Goal: Task Accomplishment & Management: Manage account settings

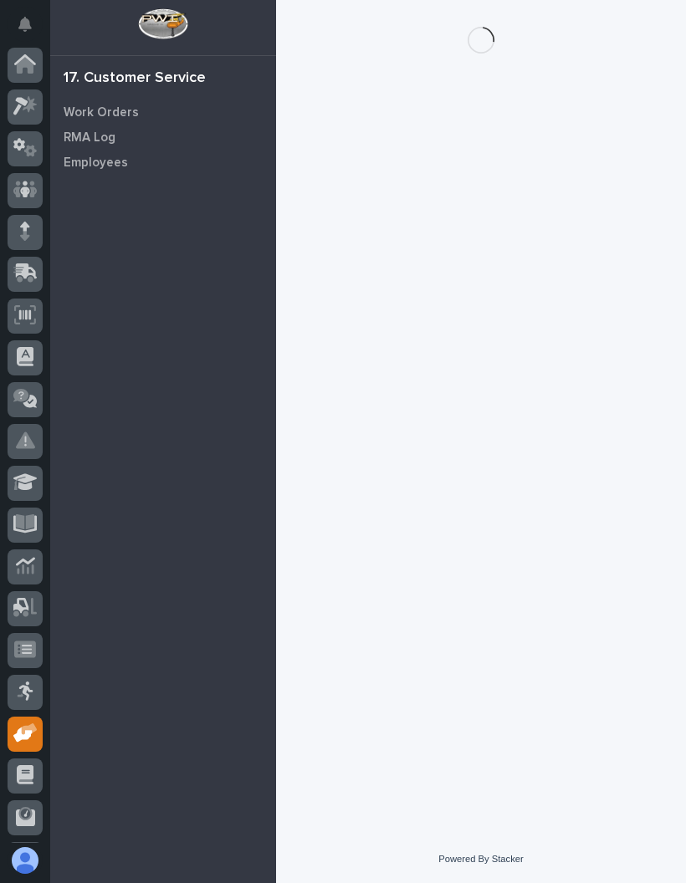
scroll to position [83, 0]
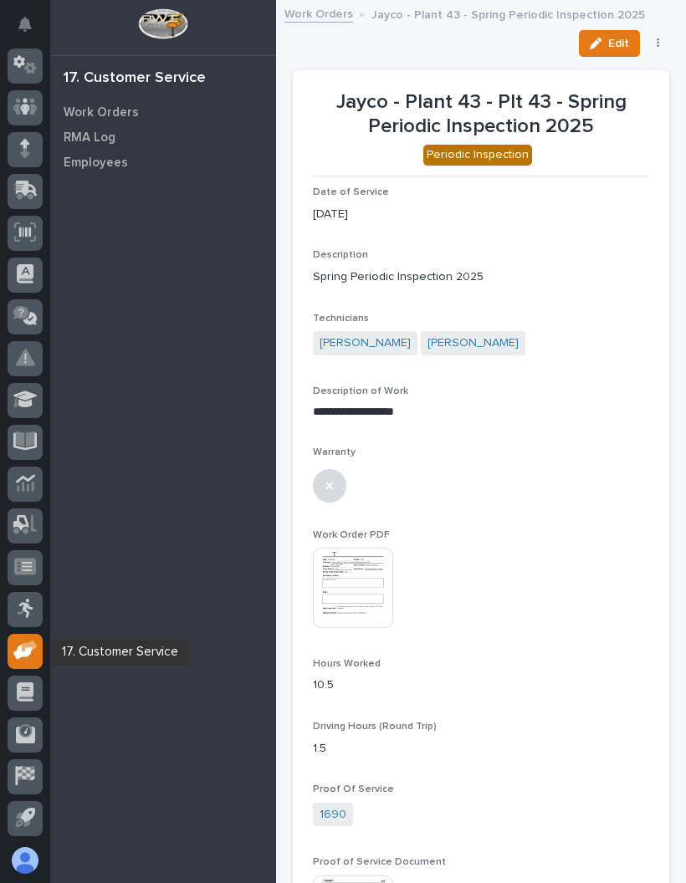
click at [27, 637] on div at bounding box center [25, 651] width 35 height 35
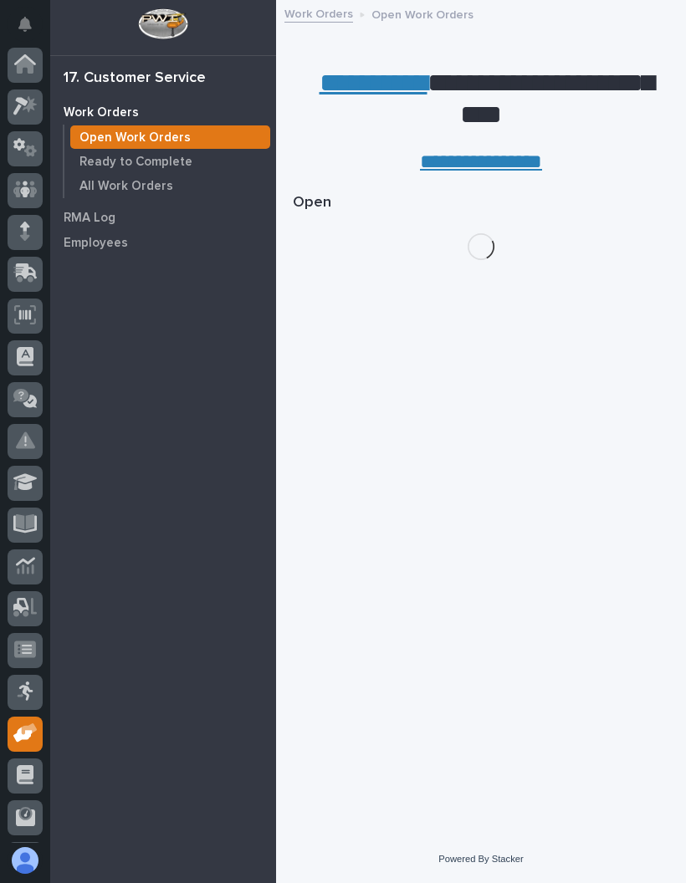
scroll to position [83, 0]
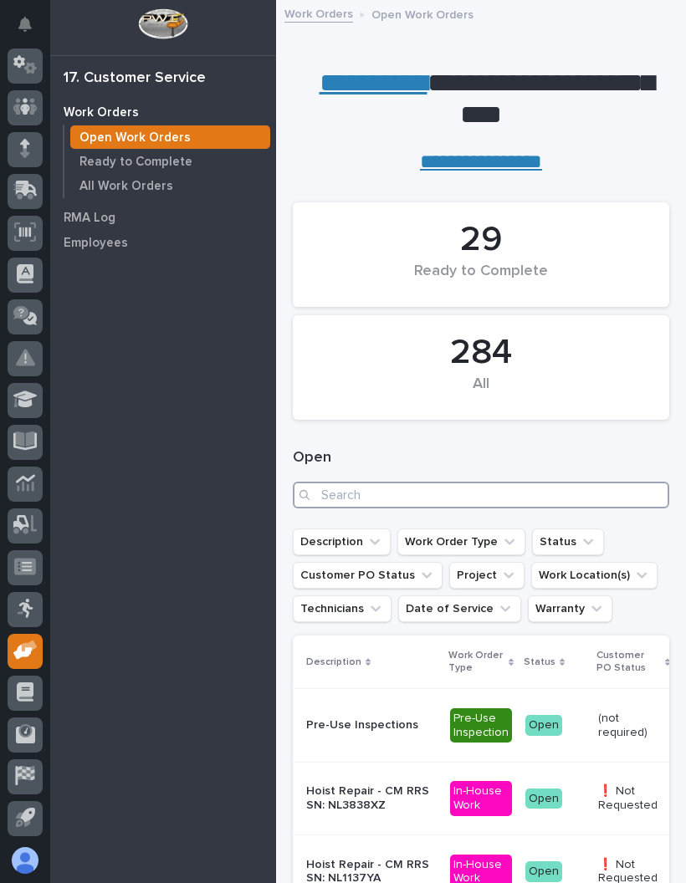
click at [415, 503] on input "Search" at bounding box center [481, 495] width 376 height 27
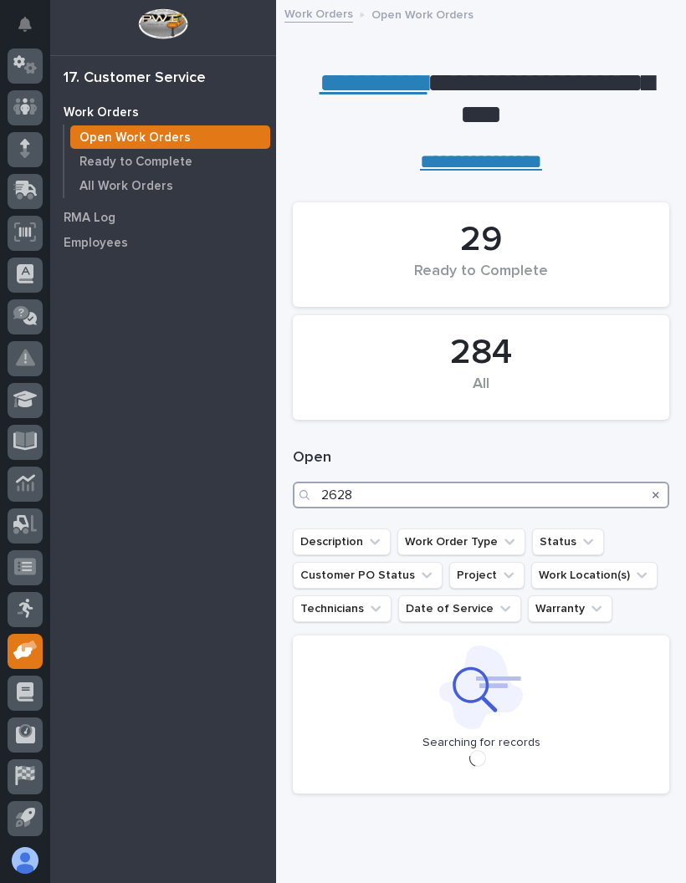
type input "26283"
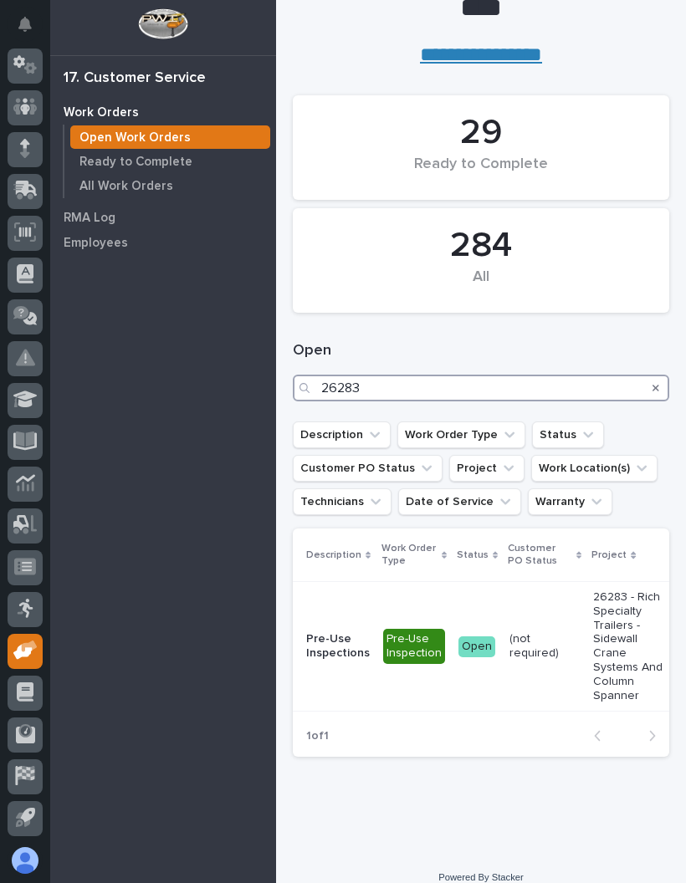
scroll to position [106, 0]
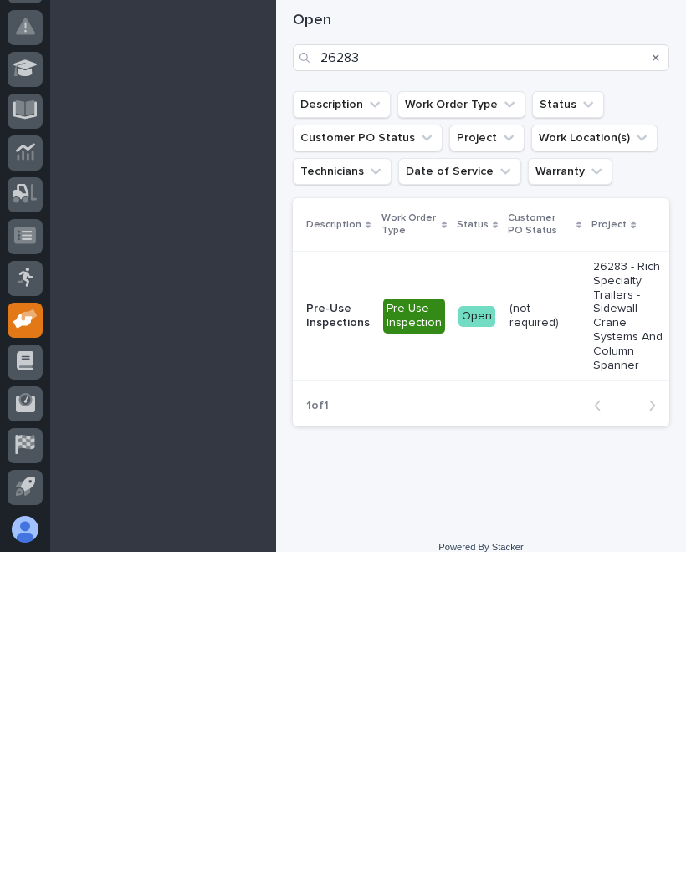
click at [478, 637] on div "Open" at bounding box center [476, 647] width 37 height 21
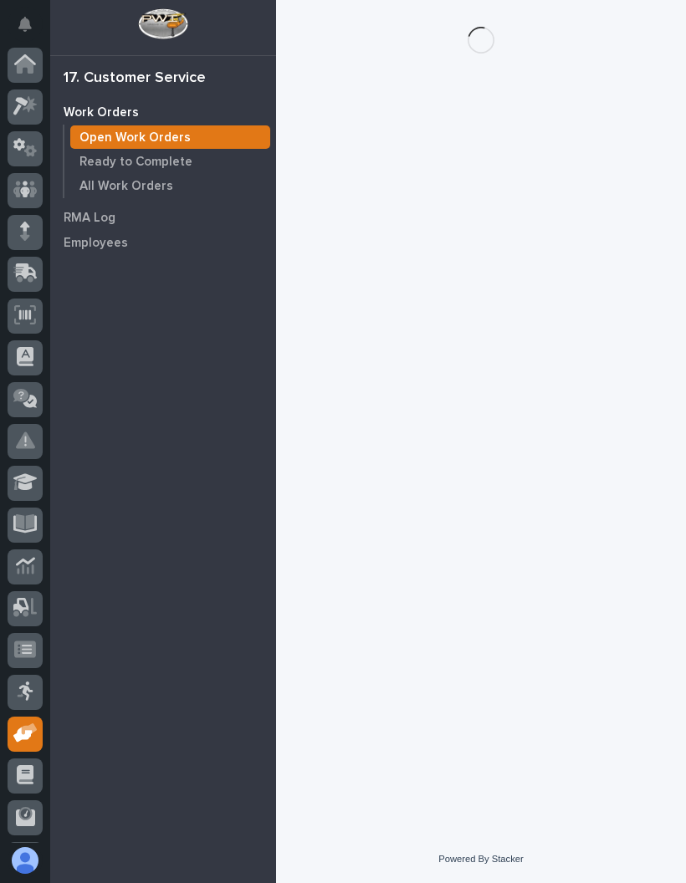
scroll to position [83, 0]
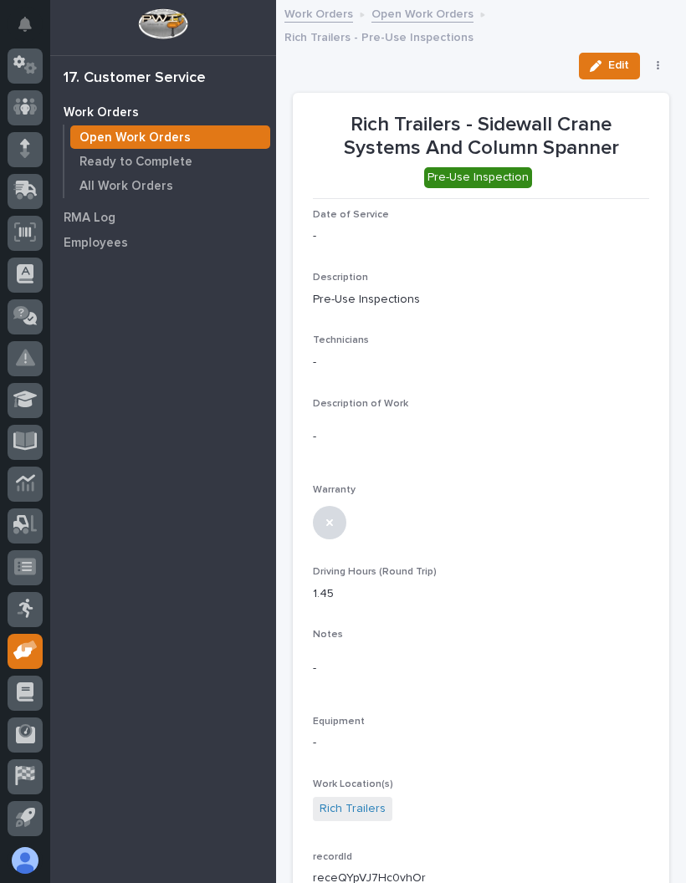
click at [602, 60] on div "button" at bounding box center [599, 66] width 18 height 12
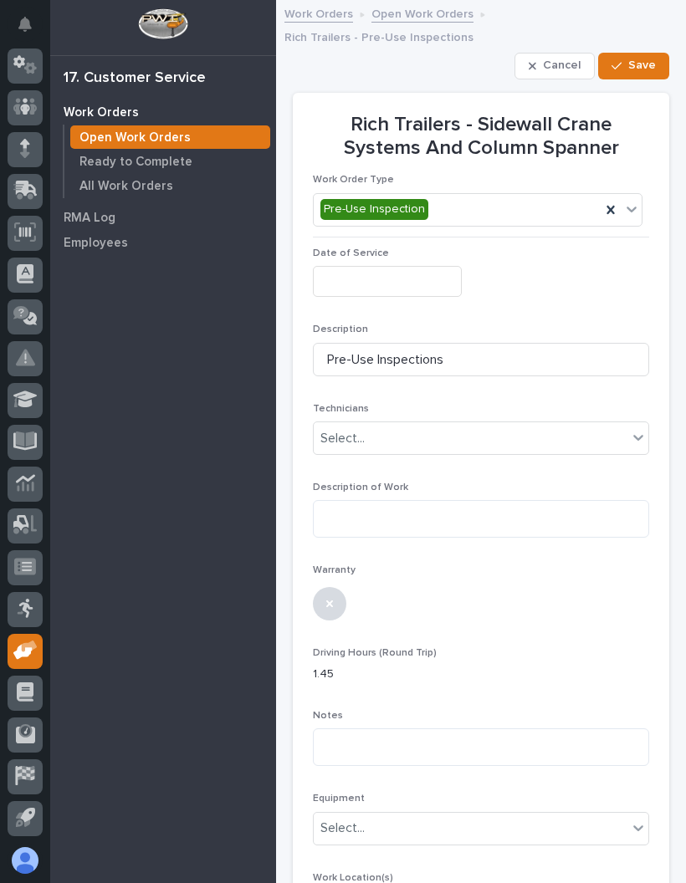
click at [409, 266] on input "text" at bounding box center [387, 281] width 149 height 31
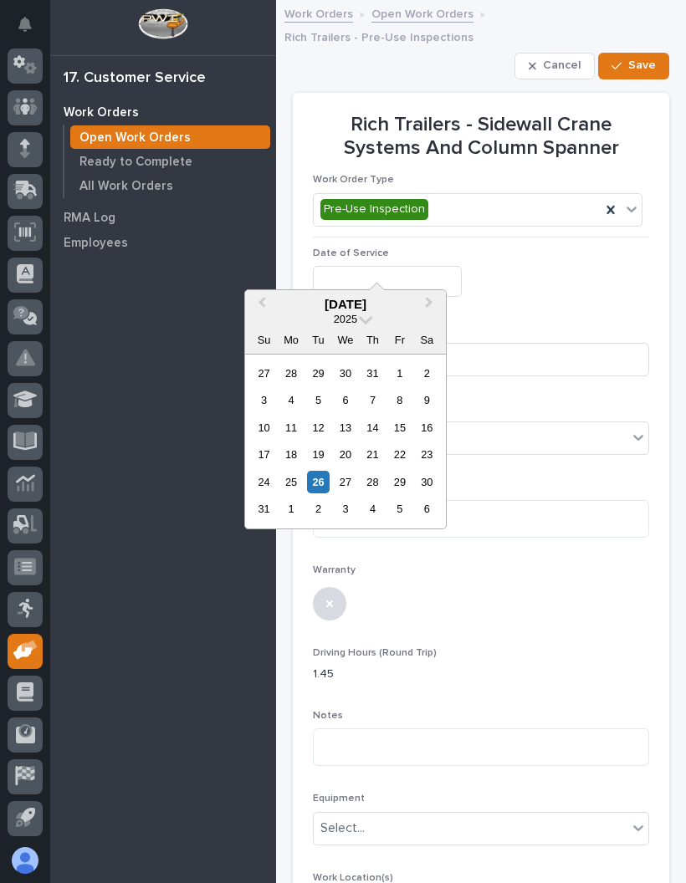
click at [299, 483] on div "25" at bounding box center [290, 482] width 23 height 23
type input "**********"
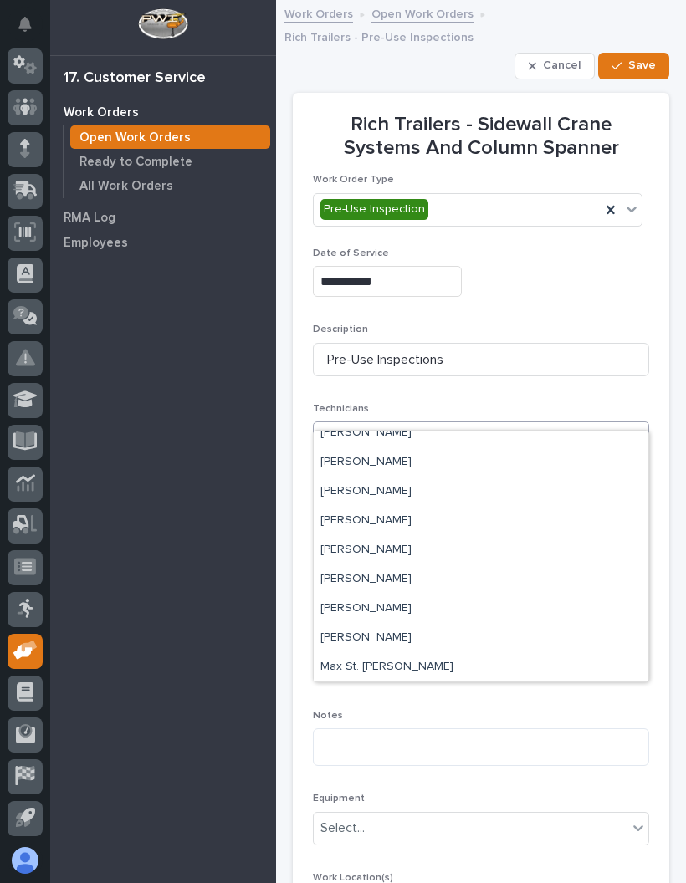
scroll to position [157, 0]
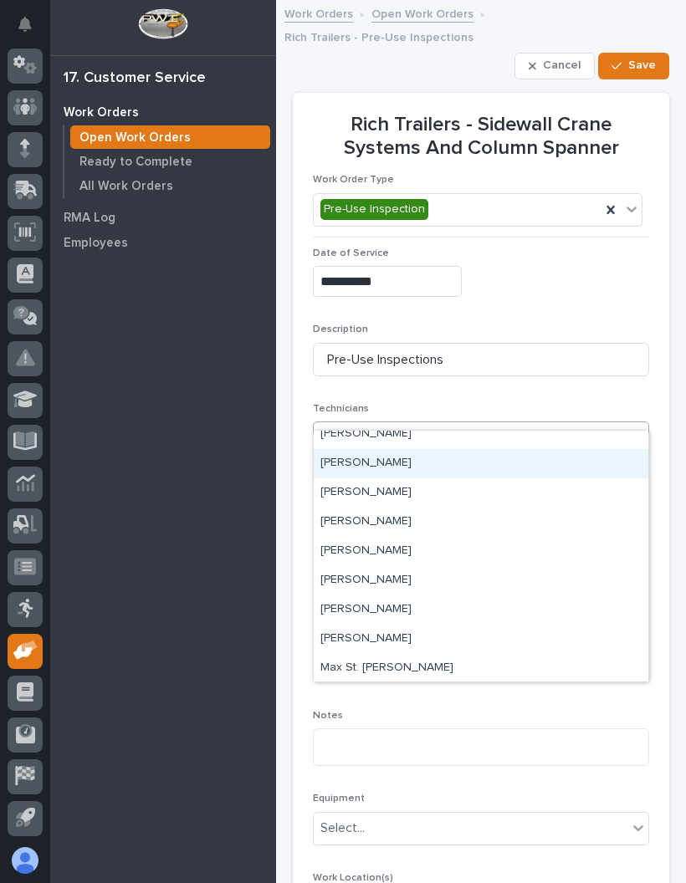
click at [468, 468] on div "[PERSON_NAME]" at bounding box center [481, 463] width 335 height 29
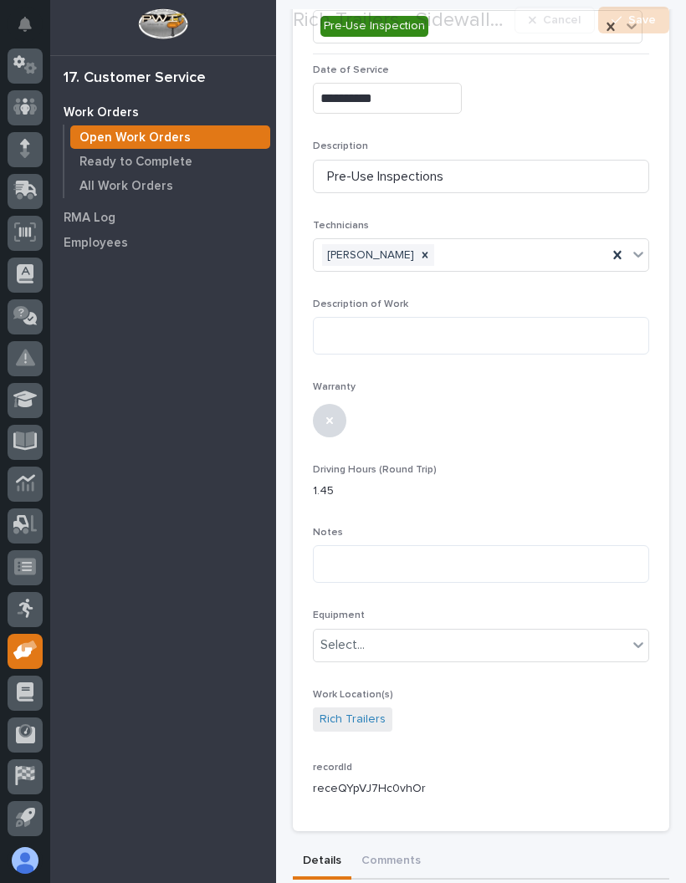
scroll to position [200, 0]
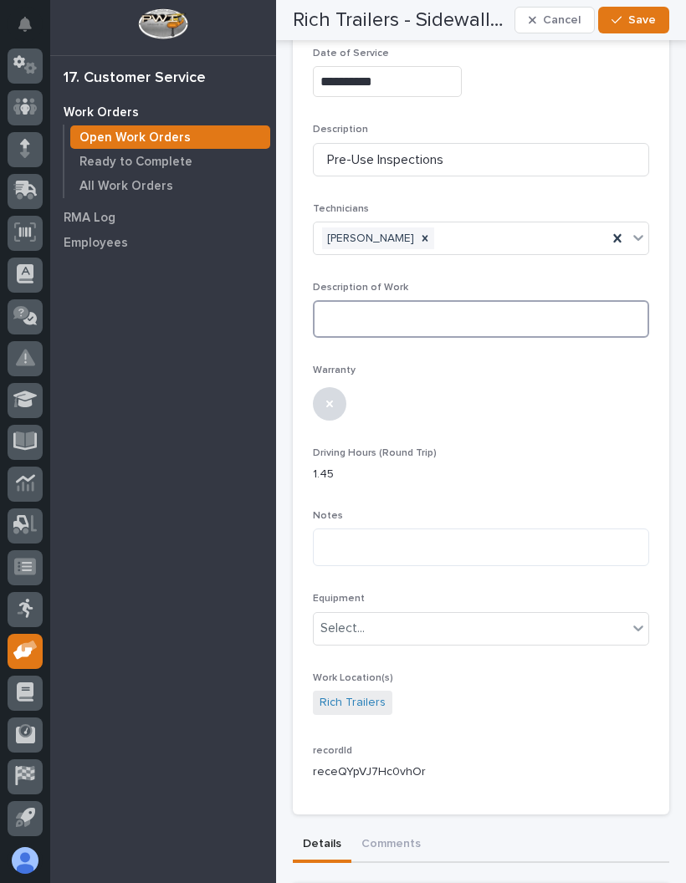
click at [503, 300] on textarea at bounding box center [481, 319] width 336 height 38
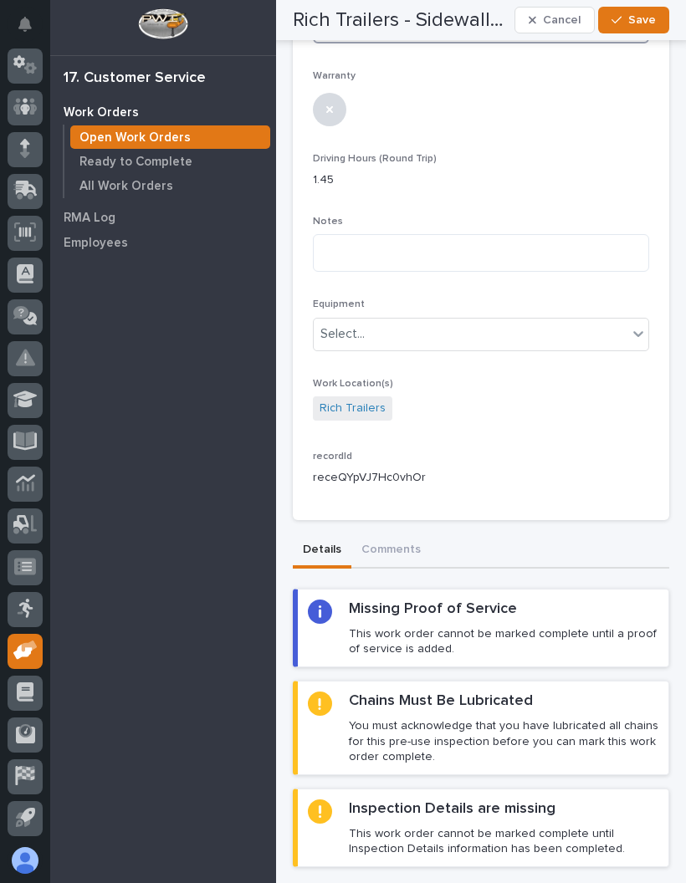
scroll to position [493, 0]
type textarea "**********"
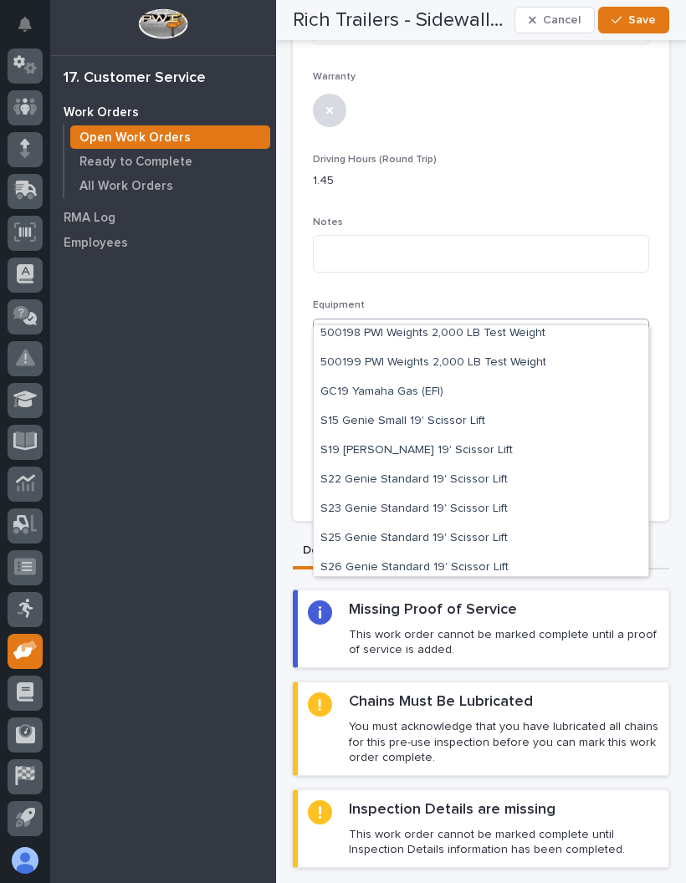
scroll to position [66, 0]
click at [478, 440] on div "S19 [PERSON_NAME] 19' Scissor Lift" at bounding box center [481, 449] width 335 height 29
type input "**"
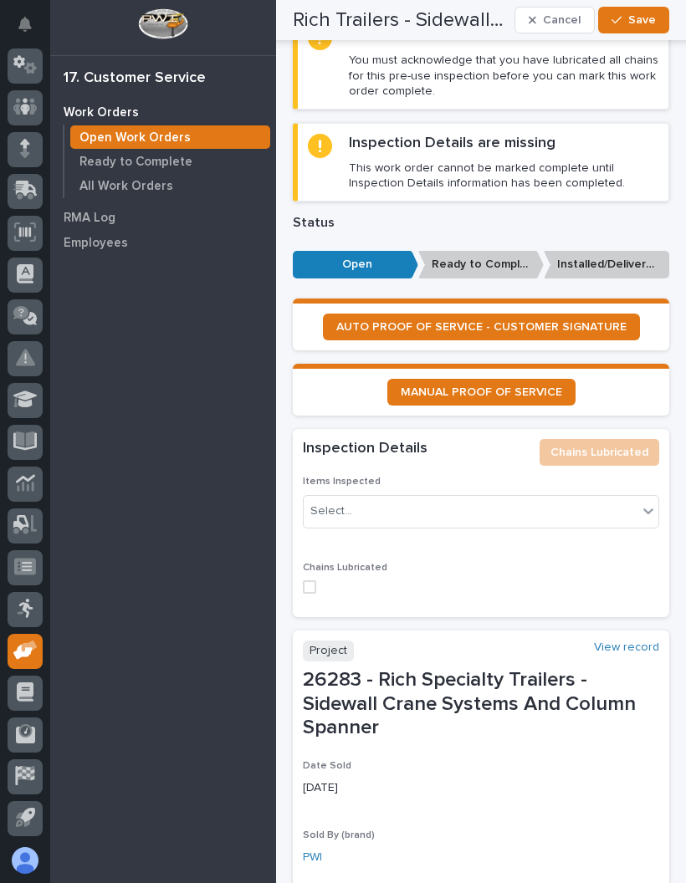
scroll to position [1161, 0]
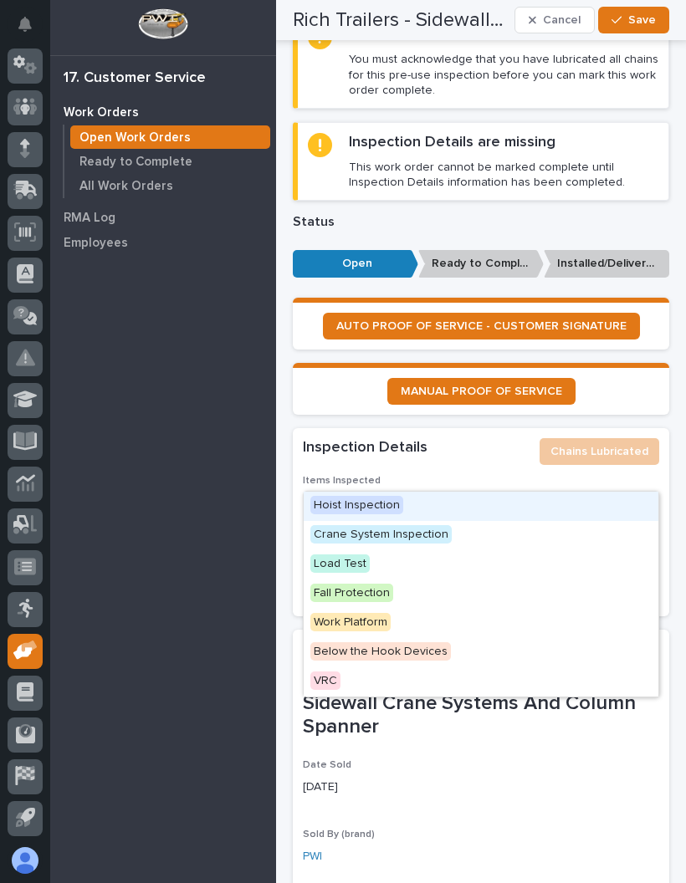
click at [388, 498] on span "Hoist Inspection" at bounding box center [356, 505] width 93 height 18
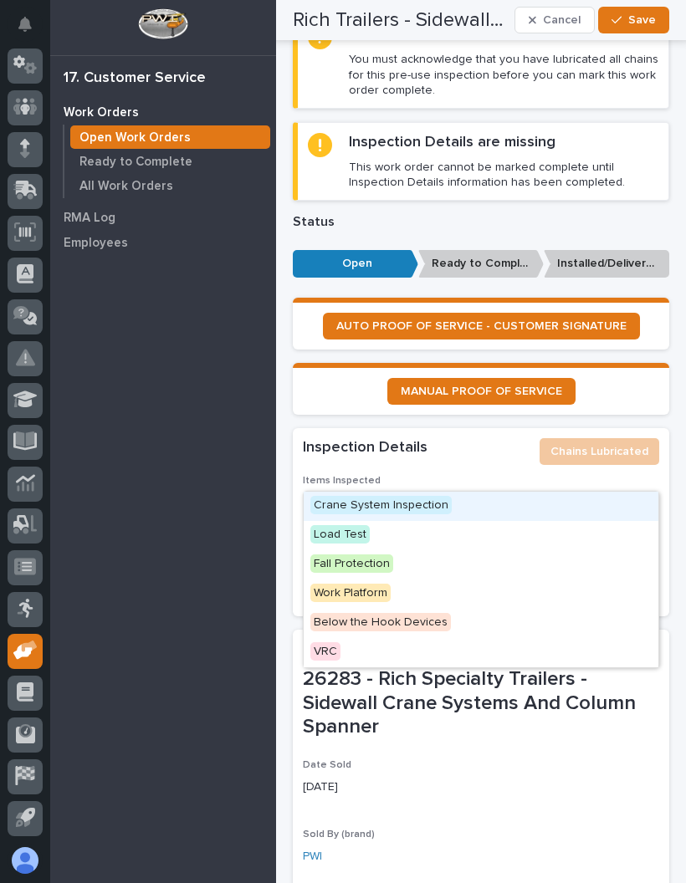
click at [457, 508] on div "Crane System Inspection" at bounding box center [481, 506] width 355 height 29
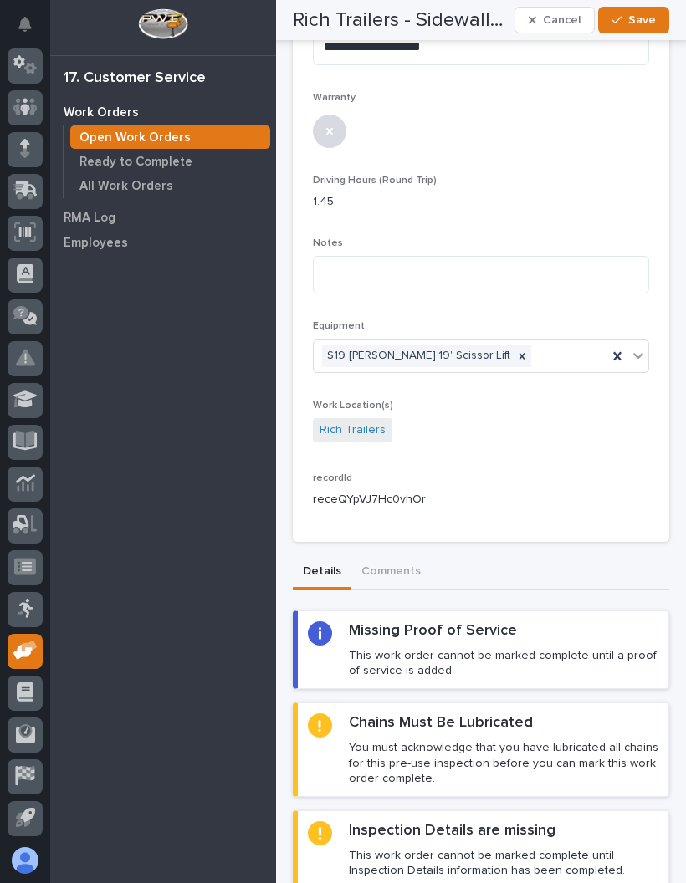
scroll to position [474, 0]
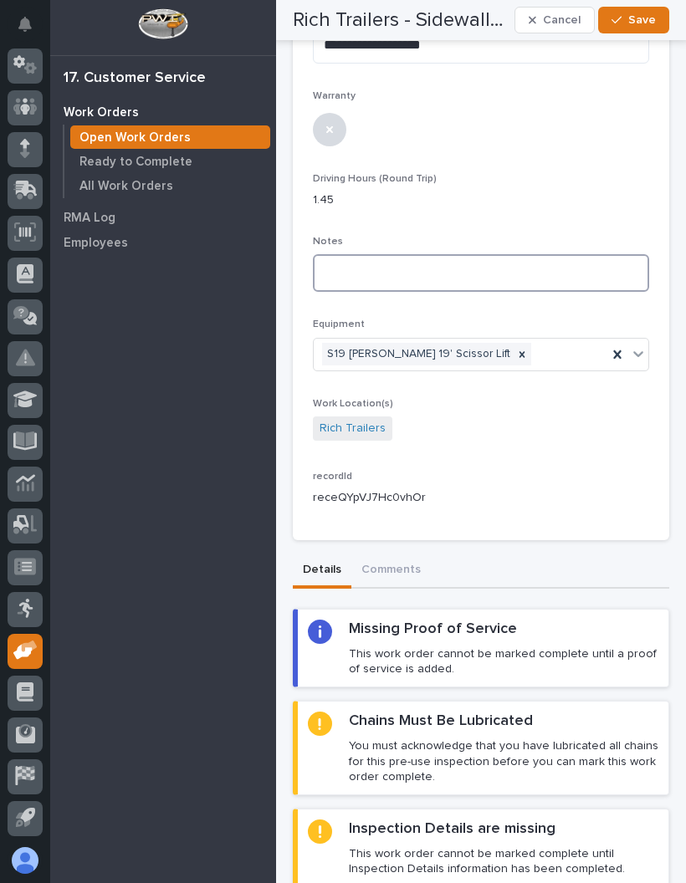
click at [353, 254] on textarea at bounding box center [481, 273] width 336 height 38
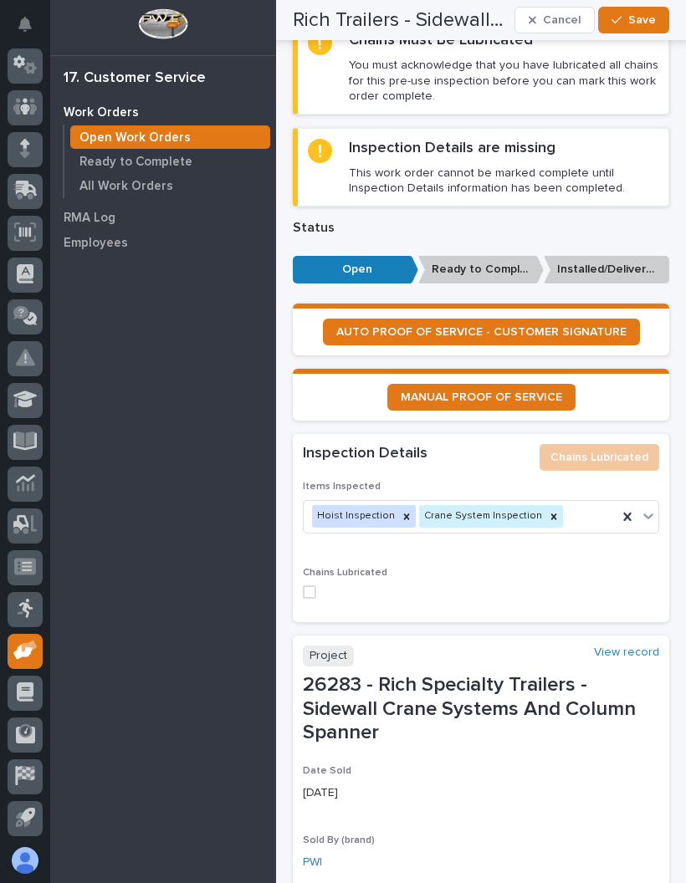
scroll to position [1154, 0]
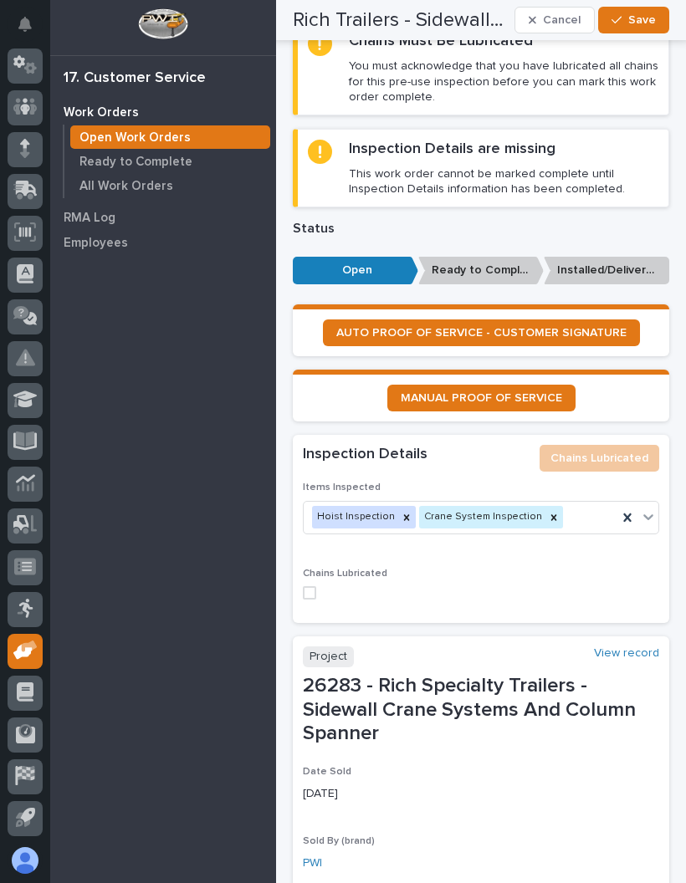
type textarea "*******"
click at [657, 9] on button "Save" at bounding box center [633, 20] width 71 height 27
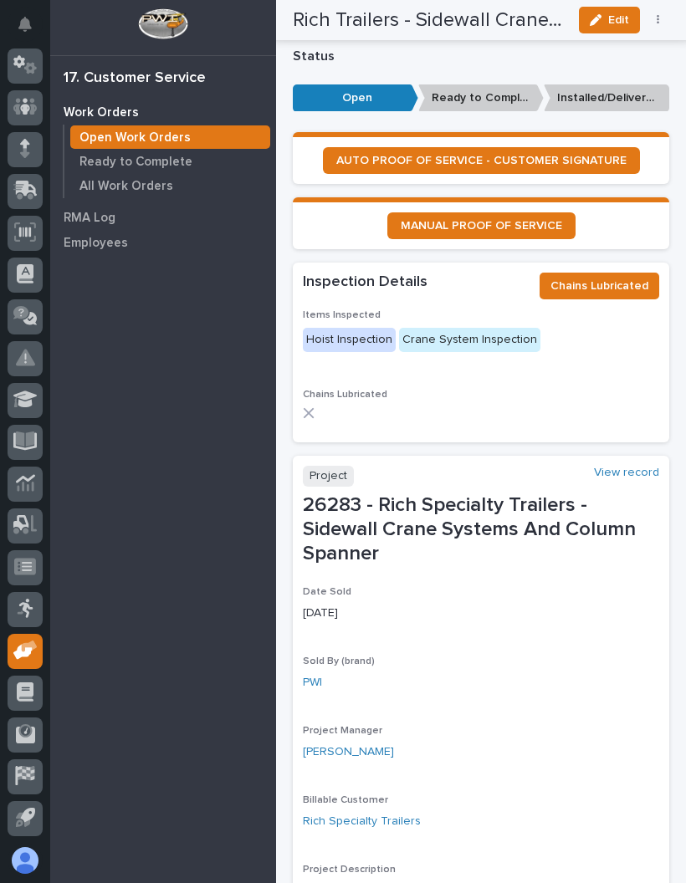
scroll to position [1050, 0]
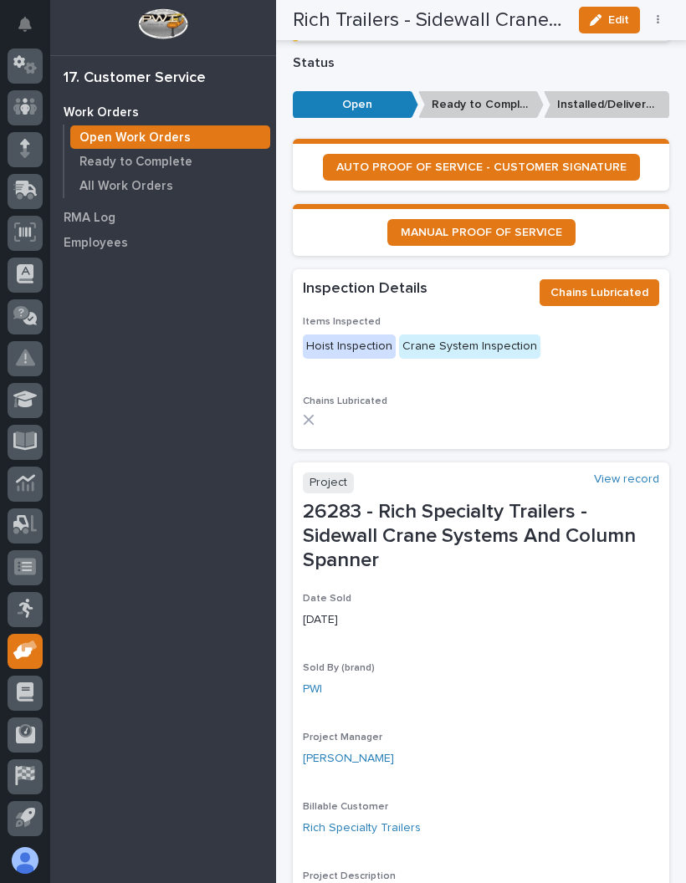
click at [516, 227] on span "MANUAL PROOF OF SERVICE" at bounding box center [481, 233] width 161 height 12
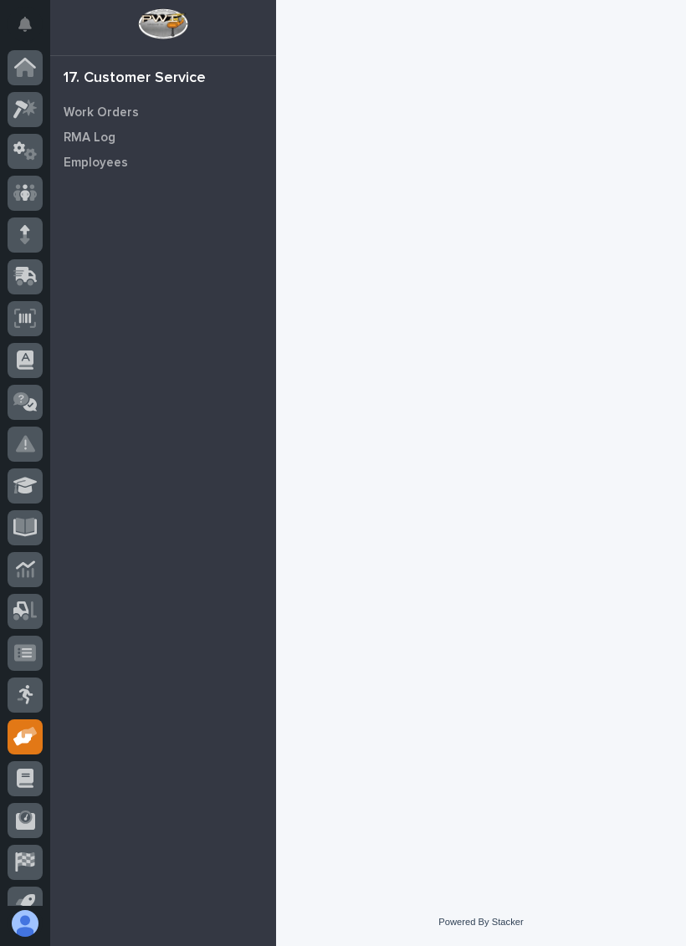
scroll to position [23, 0]
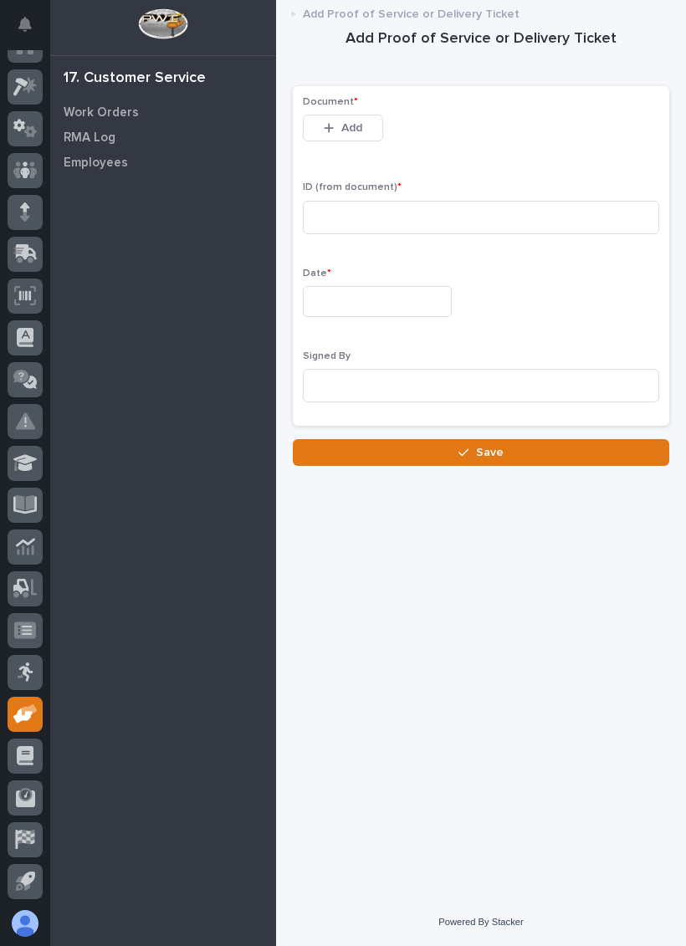
click at [355, 127] on span "Add" at bounding box center [351, 127] width 21 height 15
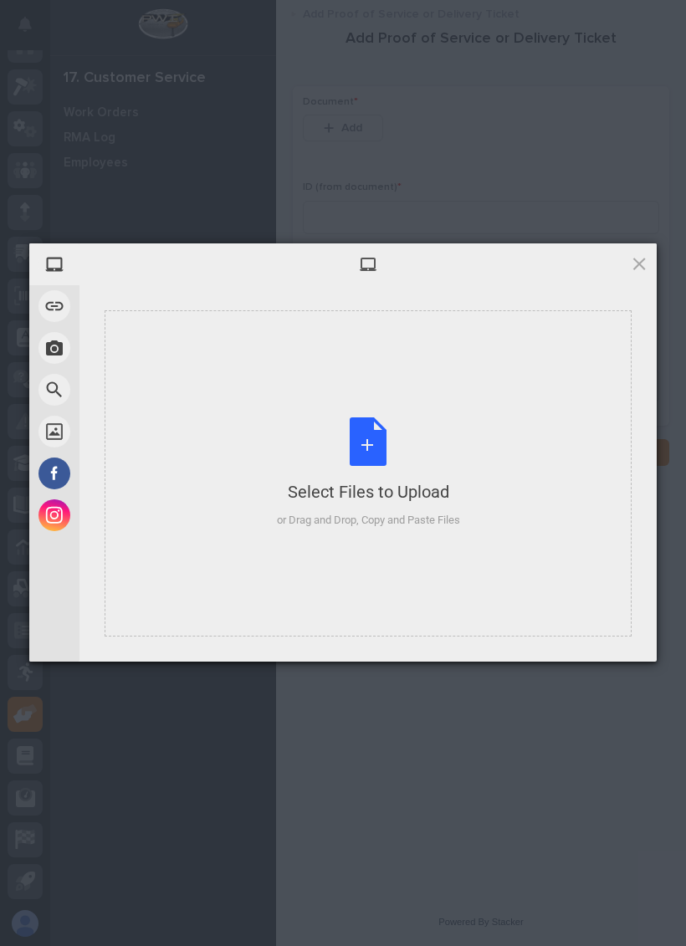
click at [227, 401] on div "Select Files to Upload or Drag and Drop, Copy and Paste Files" at bounding box center [368, 473] width 527 height 326
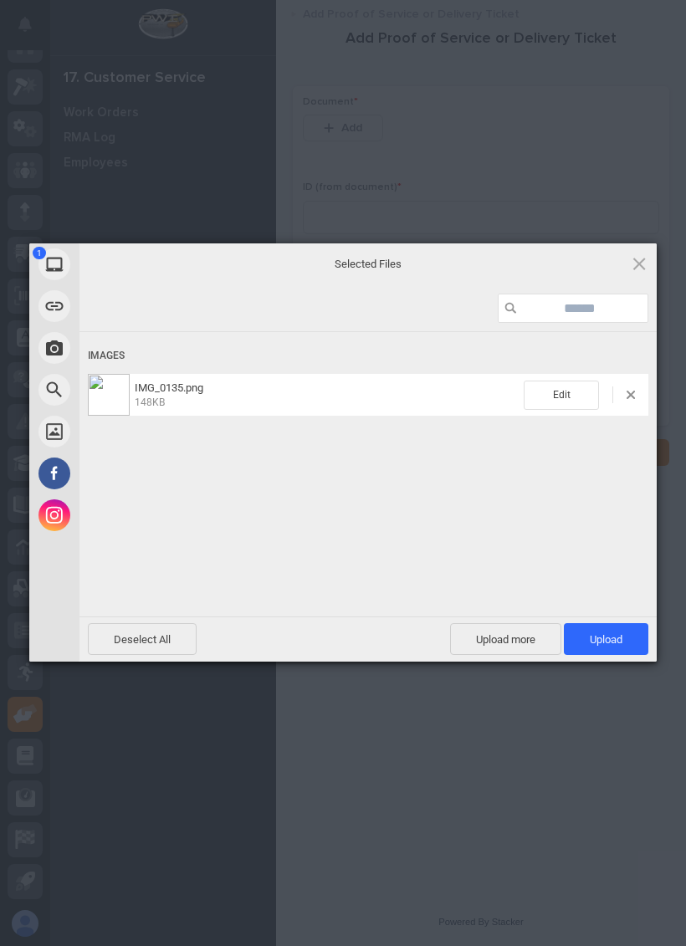
click at [616, 634] on span "Upload 1" at bounding box center [606, 639] width 33 height 13
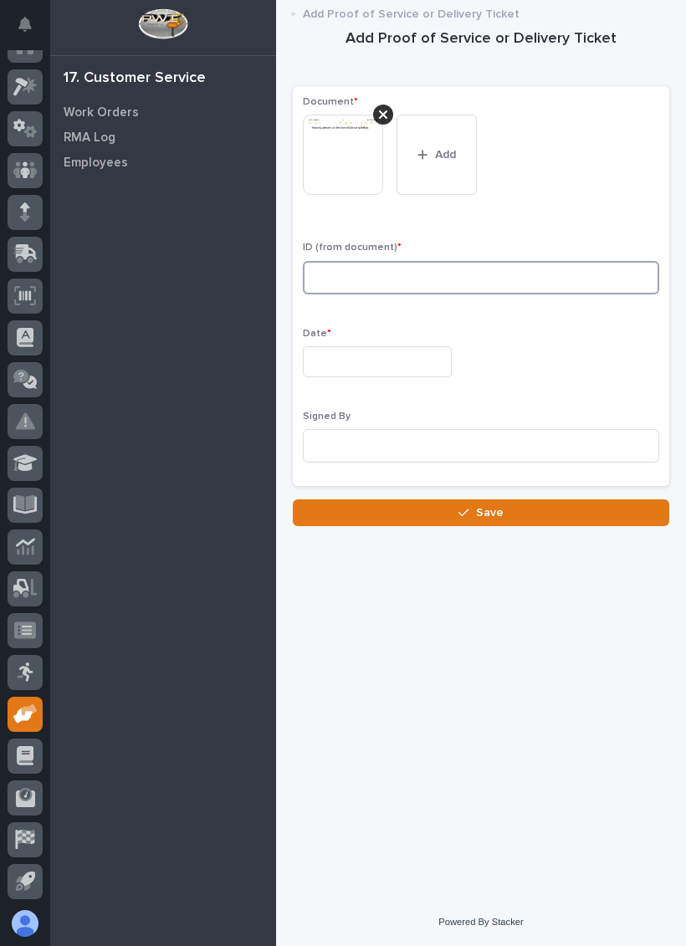
click at [511, 274] on input at bounding box center [481, 277] width 356 height 33
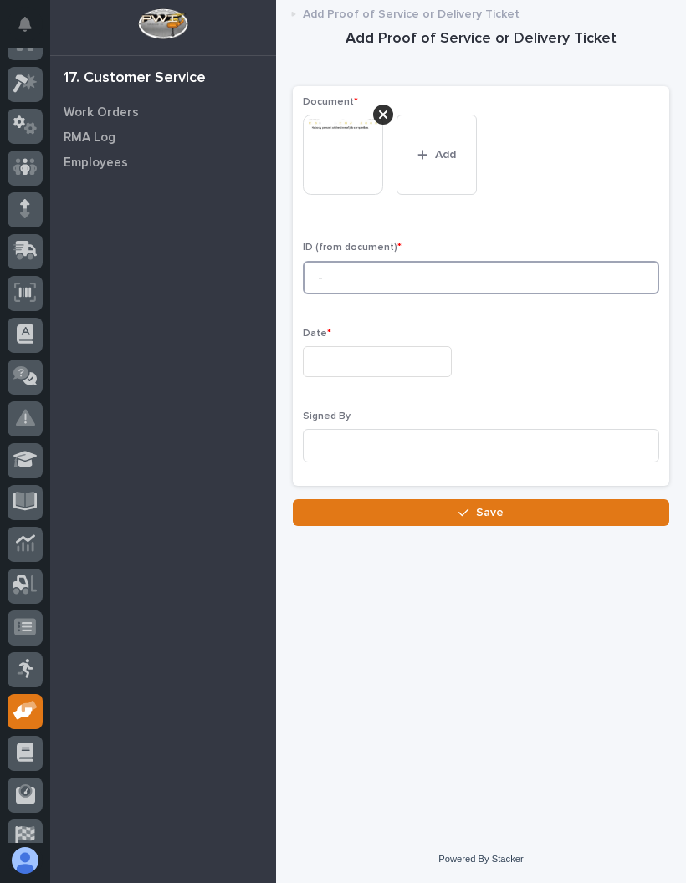
type input "-"
type input "26283"
click at [374, 374] on input "text" at bounding box center [377, 361] width 149 height 31
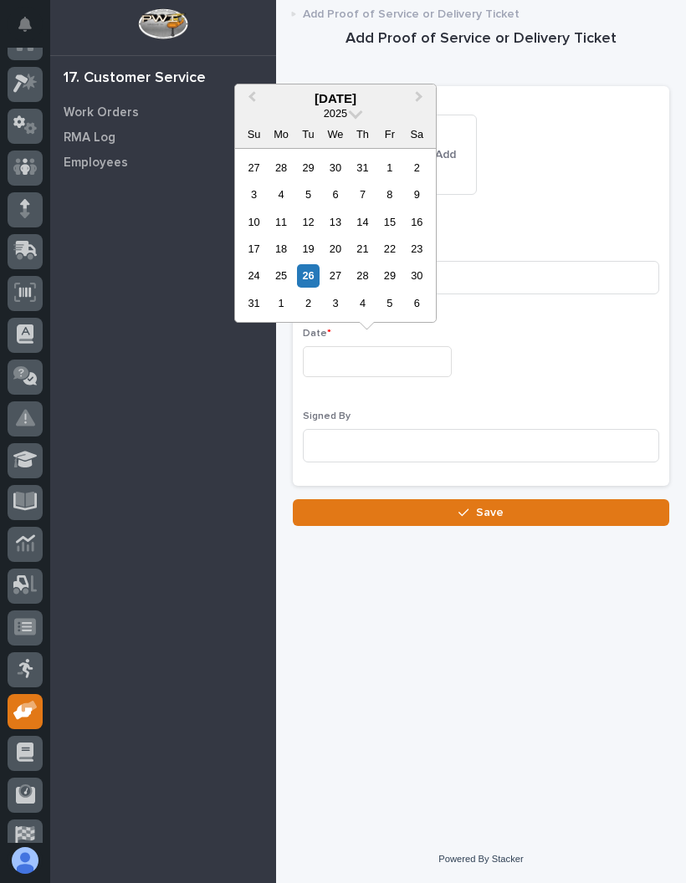
click at [285, 273] on div "25" at bounding box center [280, 275] width 23 height 23
type input "**********"
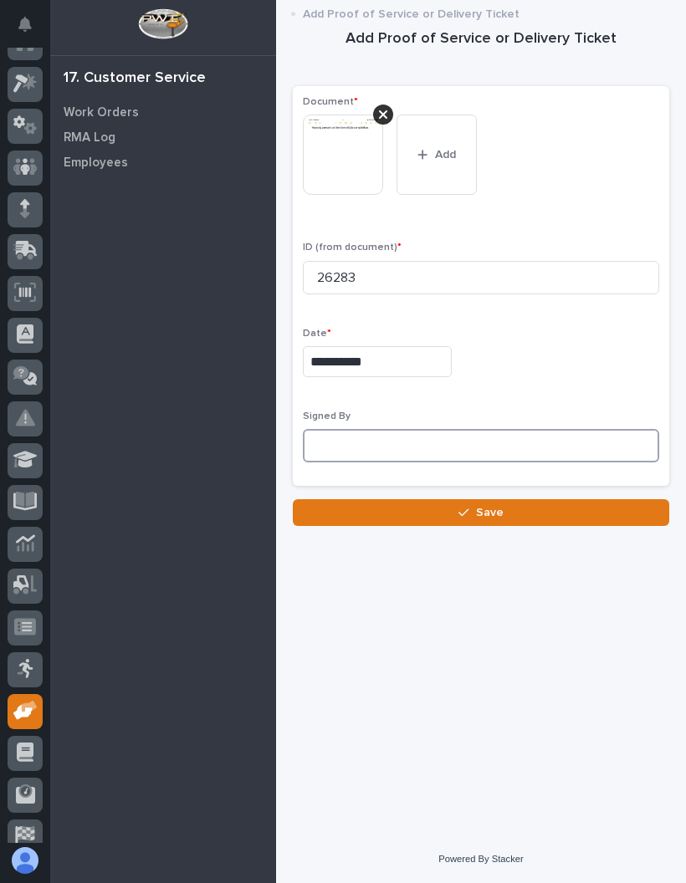
click at [439, 440] on input at bounding box center [481, 445] width 356 height 33
type input "Nobody available"
click at [554, 499] on button "Save" at bounding box center [481, 512] width 376 height 27
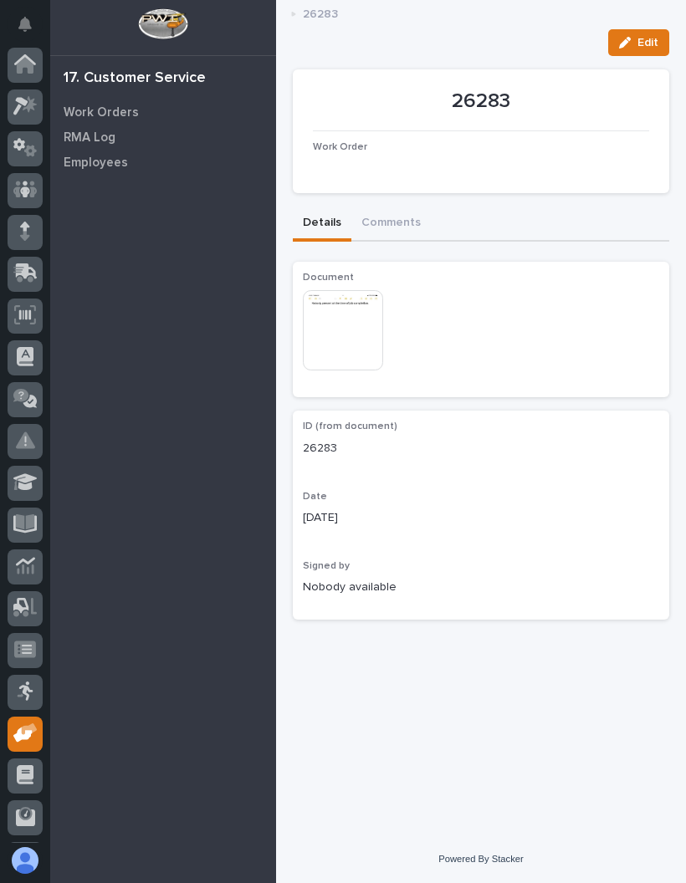
scroll to position [83, 0]
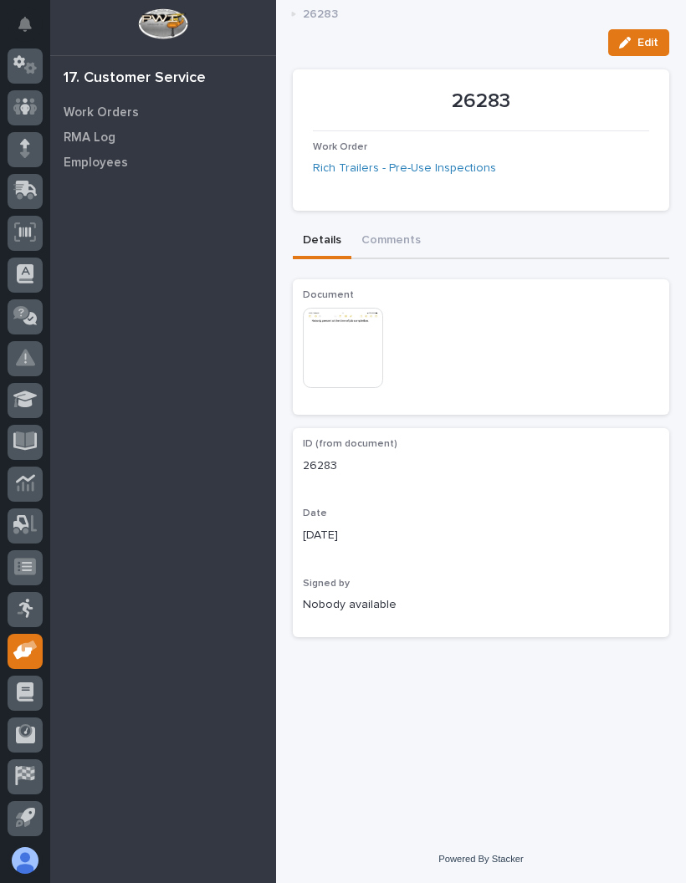
click at [14, 651] on icon at bounding box center [25, 650] width 24 height 19
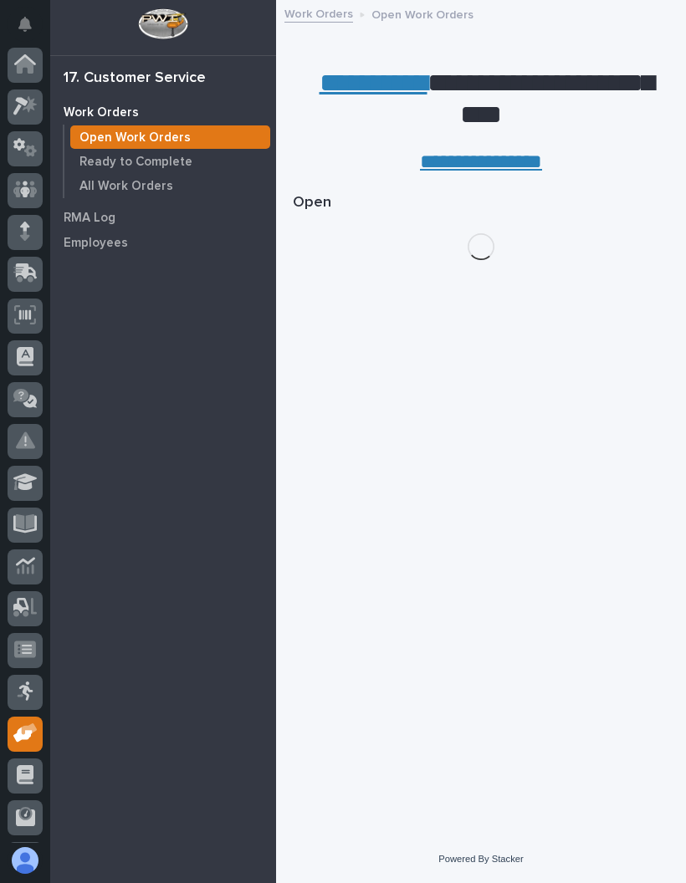
scroll to position [83, 0]
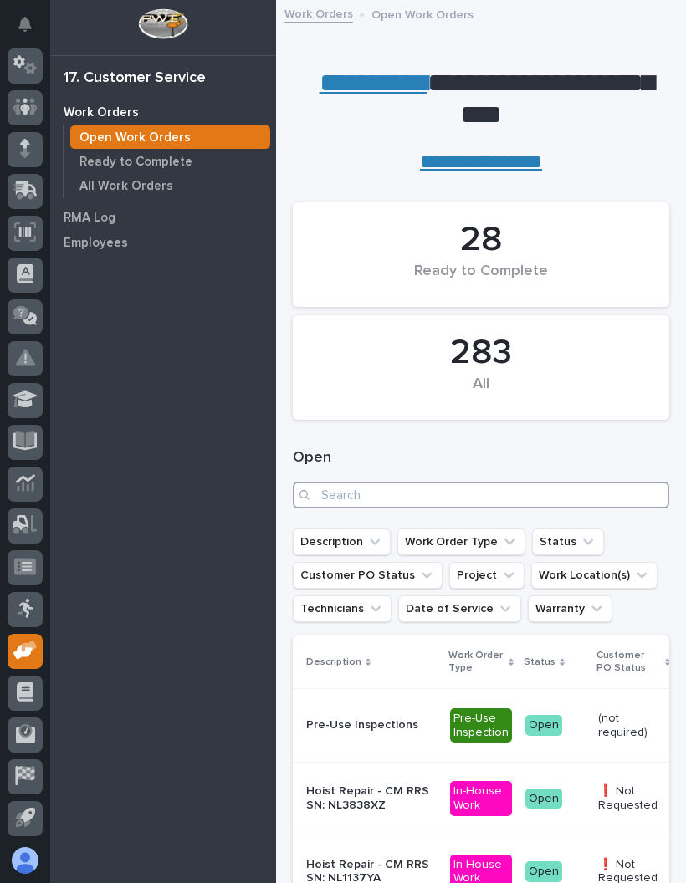
click at [429, 485] on input "Search" at bounding box center [481, 495] width 376 height 27
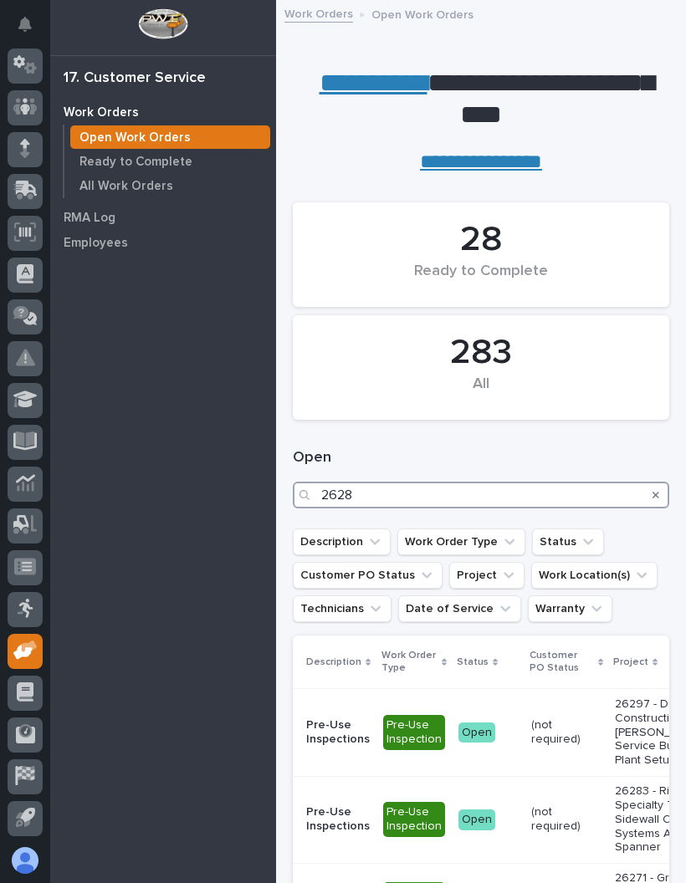
type input "26283"
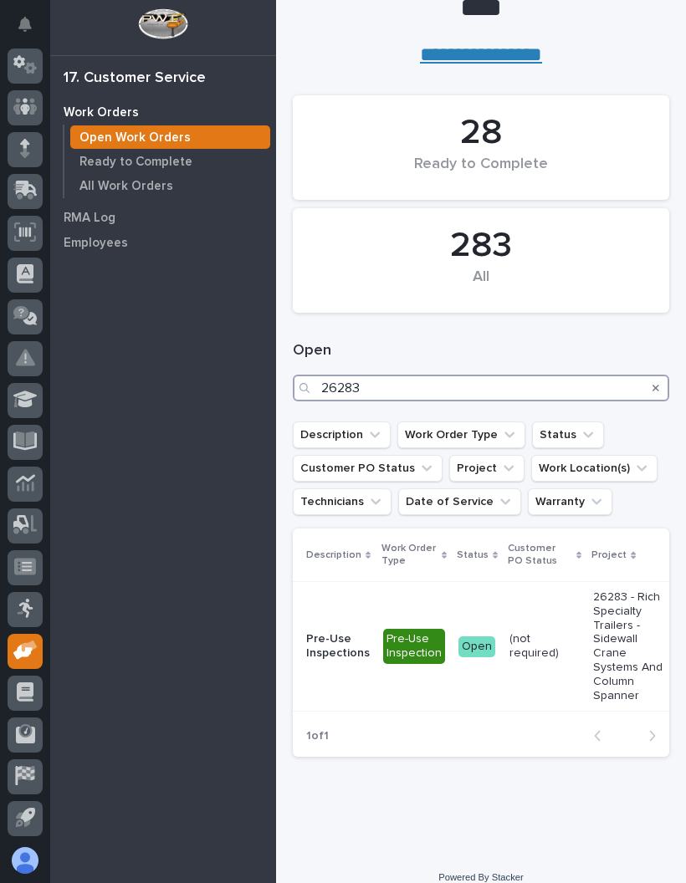
scroll to position [106, 0]
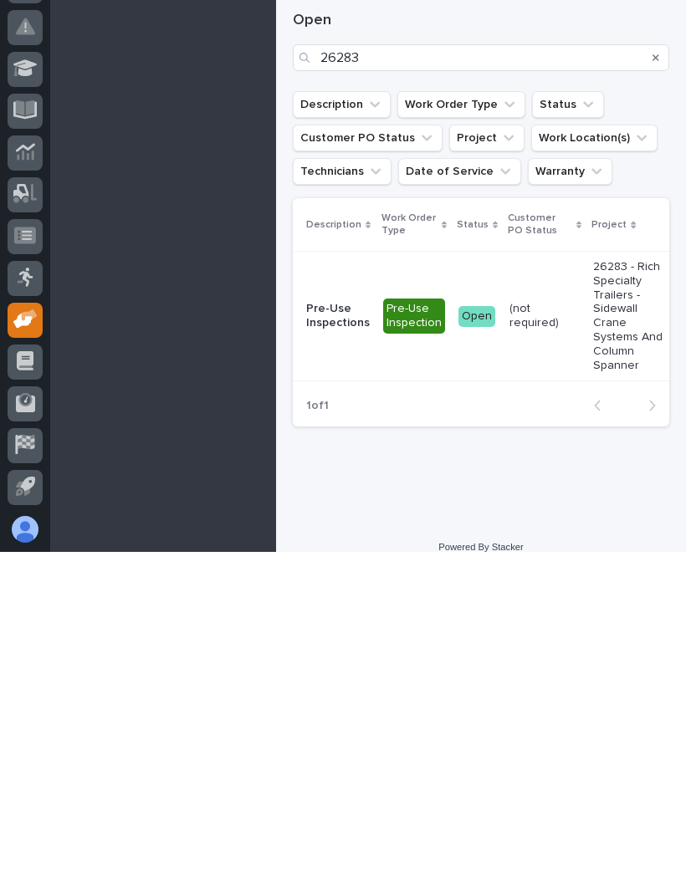
click at [493, 583] on td "Open" at bounding box center [477, 648] width 51 height 130
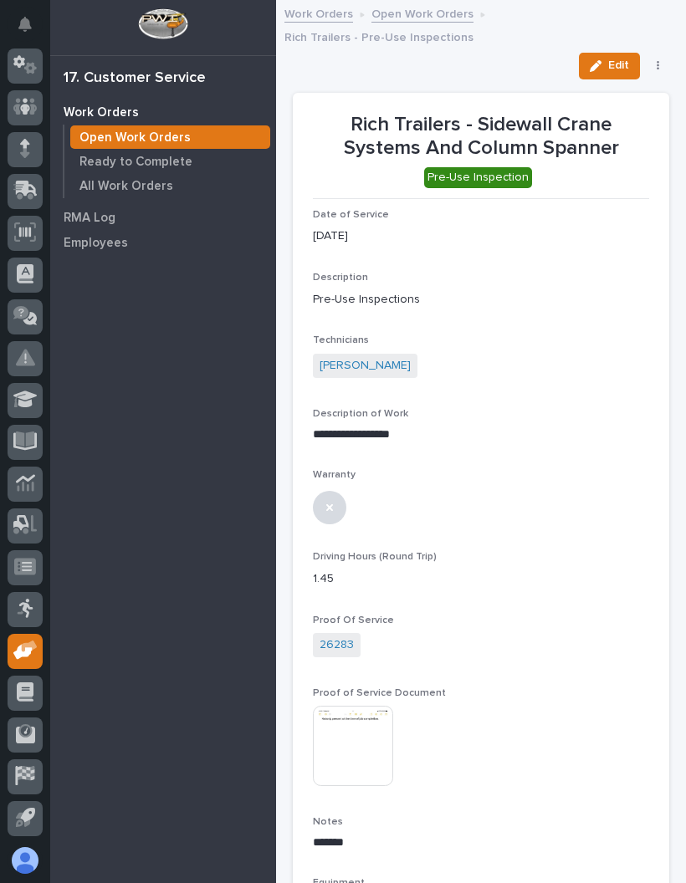
click at [609, 58] on span "Edit" at bounding box center [618, 65] width 21 height 15
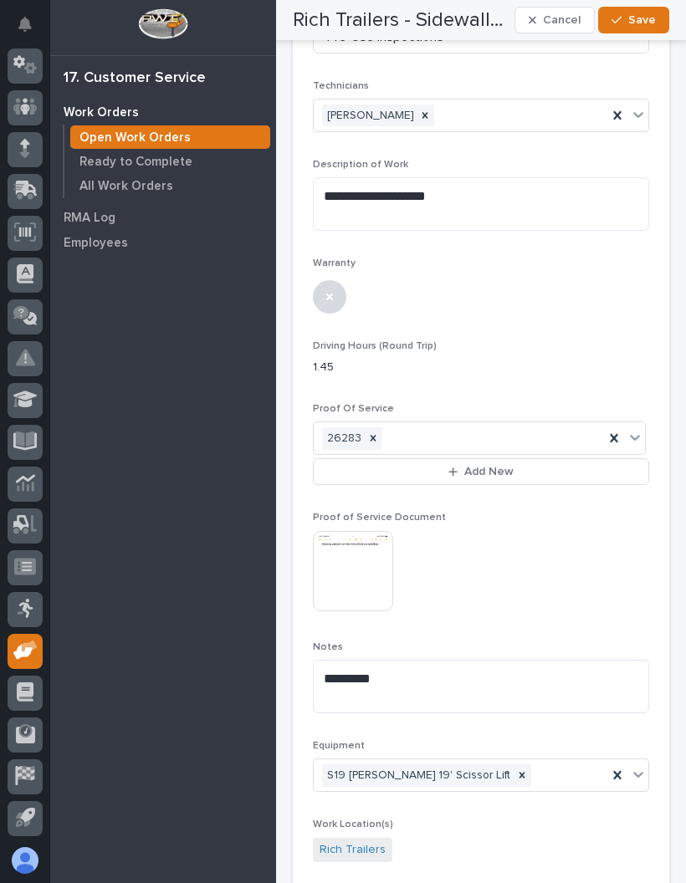
scroll to position [324, 0]
click at [411, 659] on textarea "*******" at bounding box center [481, 686] width 336 height 54
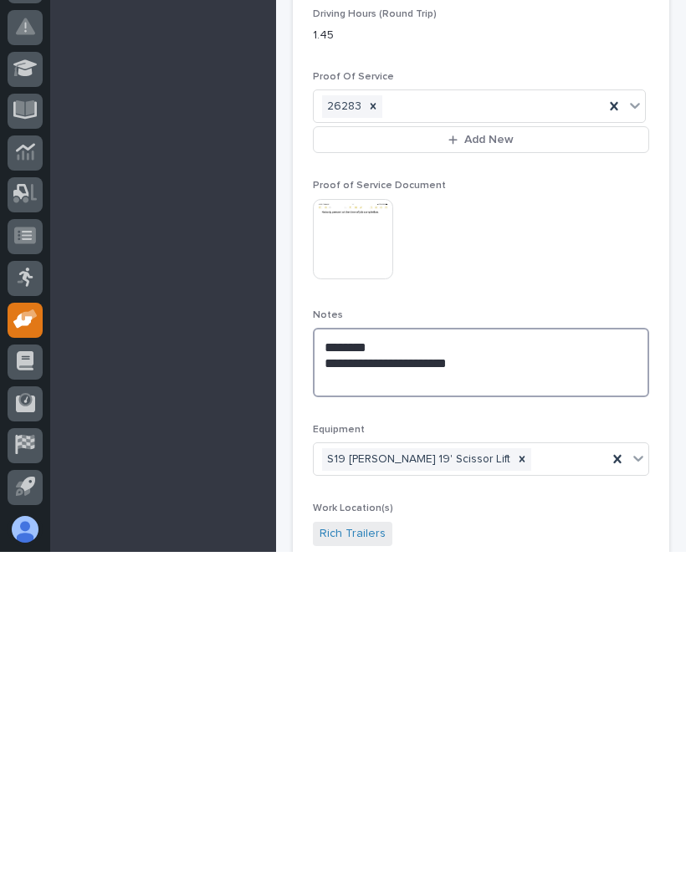
click at [476, 659] on textarea "**********" at bounding box center [481, 693] width 336 height 69
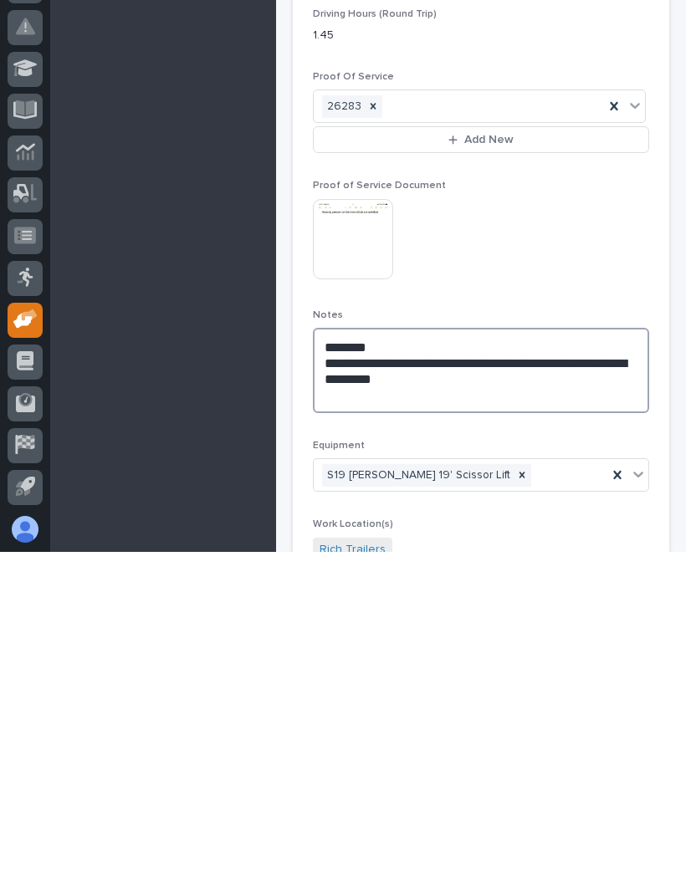
click at [374, 659] on textarea "**********" at bounding box center [481, 701] width 336 height 85
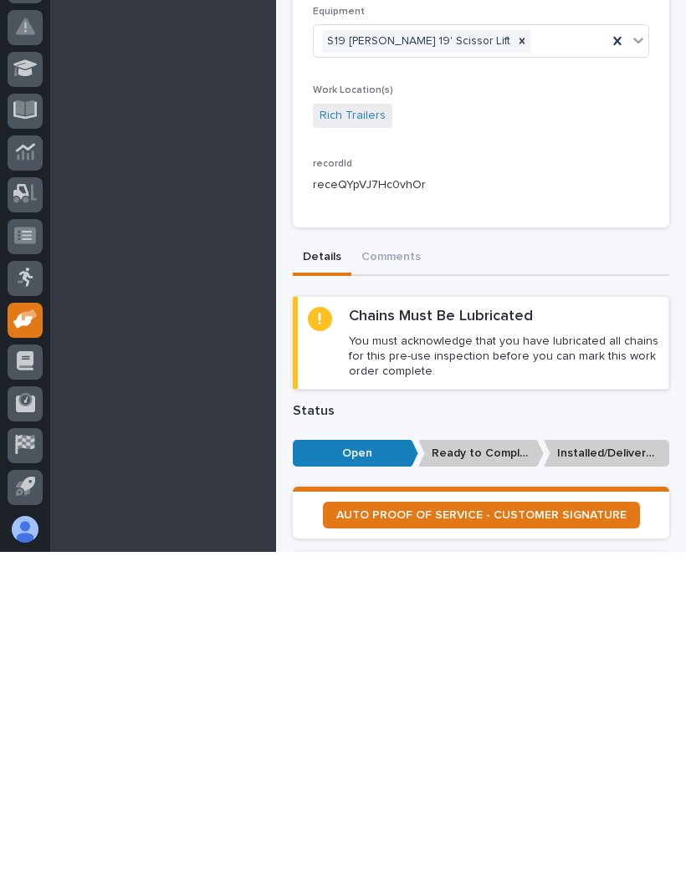
scroll to position [762, 0]
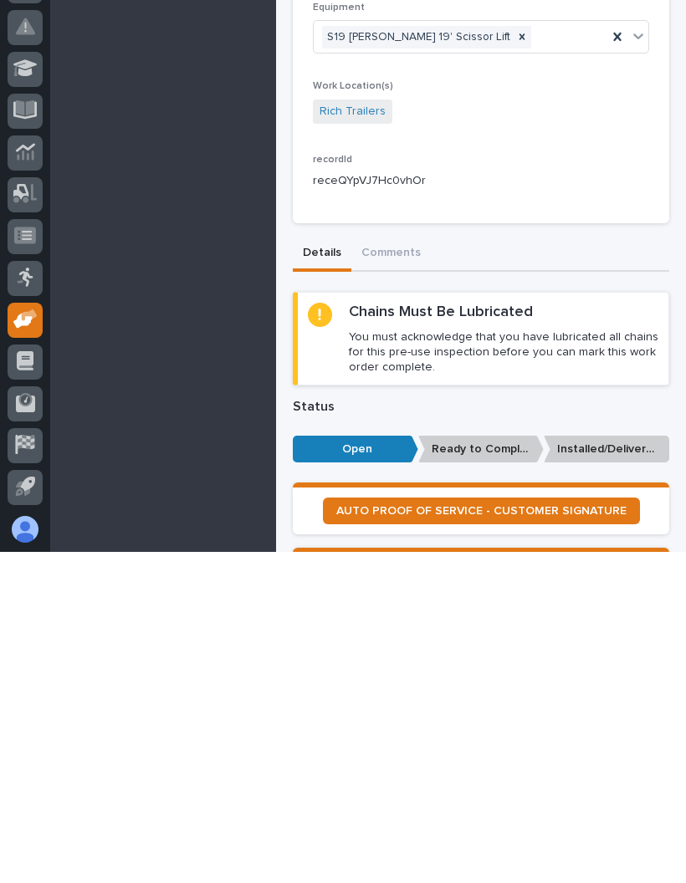
type textarea "**********"
click at [640, 568] on div "Details Comments" at bounding box center [481, 585] width 376 height 35
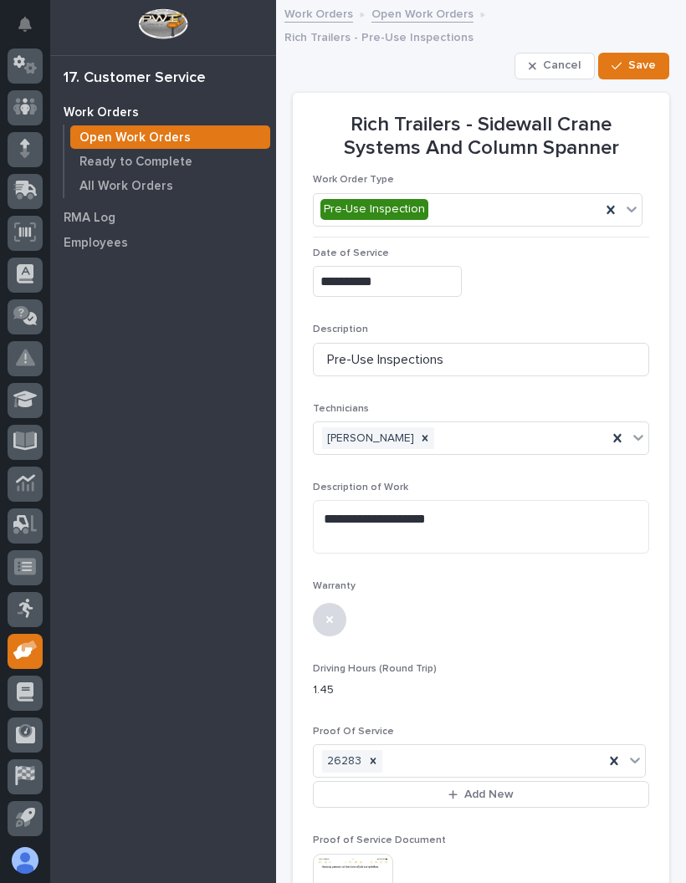
scroll to position [0, 0]
click at [653, 53] on button "Save" at bounding box center [633, 66] width 71 height 27
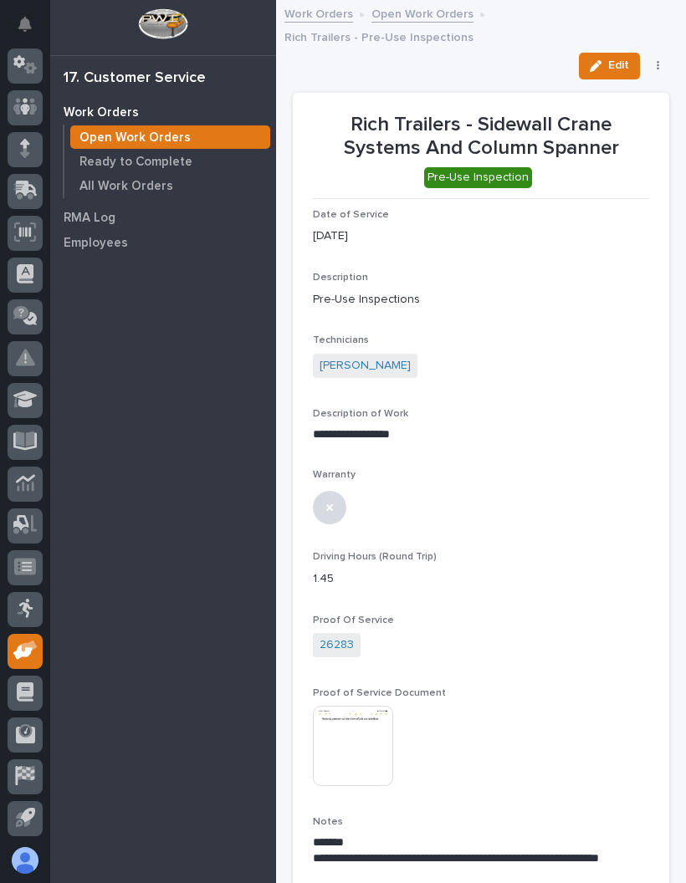
click at [667, 53] on div "Edit ✔️ Work is Done PO Requested On Hold Regenerate PDF Cancel" at bounding box center [621, 66] width 98 height 27
click at [667, 60] on button "button" at bounding box center [657, 66] width 23 height 12
click at [626, 89] on span "✔️ Work is Done" at bounding box center [605, 99] width 89 height 20
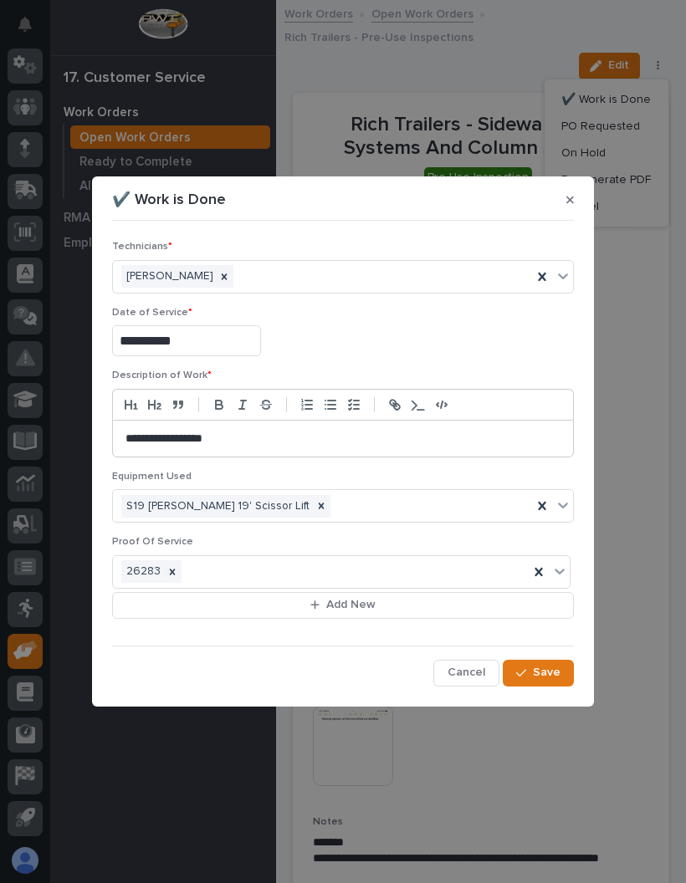
click at [541, 671] on span "Save" at bounding box center [547, 672] width 28 height 15
